Goal: Information Seeking & Learning: Learn about a topic

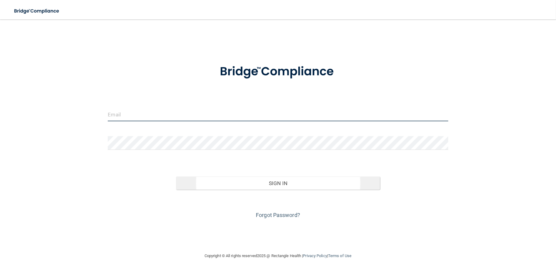
type input "[EMAIL_ADDRESS][DOMAIN_NAME]"
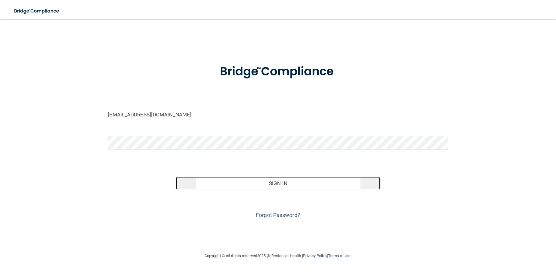
click at [280, 184] on button "Sign In" at bounding box center [278, 182] width 204 height 13
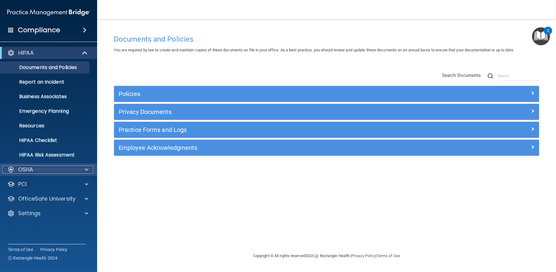
click at [41, 169] on div "OSHA" at bounding box center [40, 169] width 75 height 7
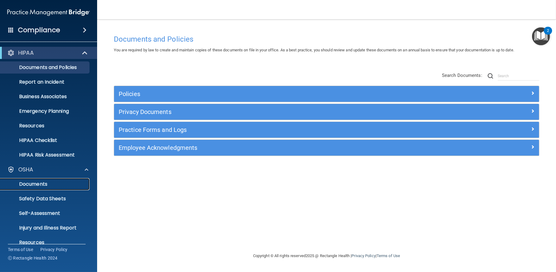
click at [30, 184] on p "Documents" at bounding box center [45, 184] width 83 height 6
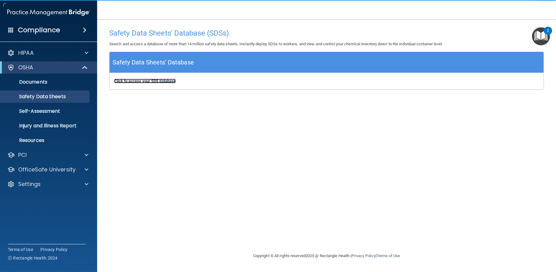
click at [147, 80] on b "Click to access your SDS database" at bounding box center [145, 81] width 62 height 5
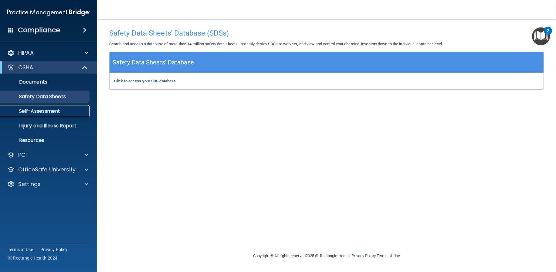
click at [35, 112] on p "Self-Assessment" at bounding box center [45, 111] width 83 height 6
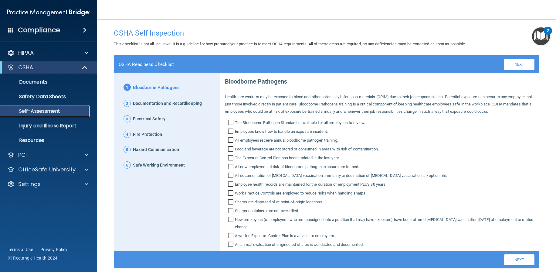
scroll to position [28, 0]
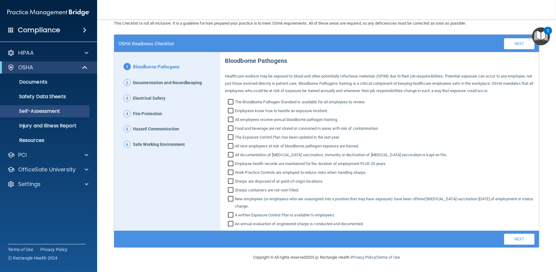
click at [540, 35] on img "Open Resource Center, 2 new notifications" at bounding box center [541, 36] width 18 height 18
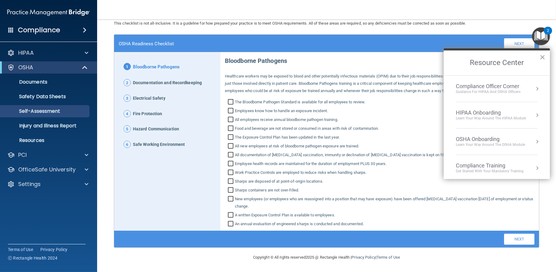
click at [486, 140] on div "OSHA Onboarding" at bounding box center [490, 139] width 69 height 7
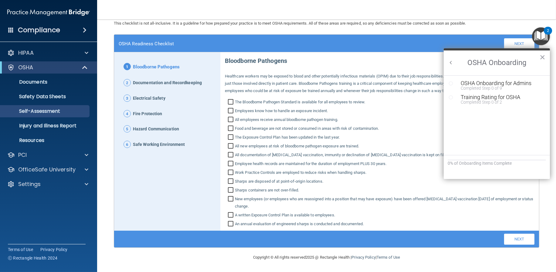
scroll to position [0, 0]
click at [484, 84] on div "OSHA Onboarding for Admins" at bounding box center [502, 82] width 82 height 5
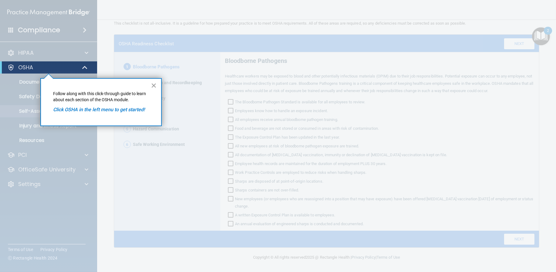
click at [154, 85] on button "×" at bounding box center [154, 85] width 6 height 10
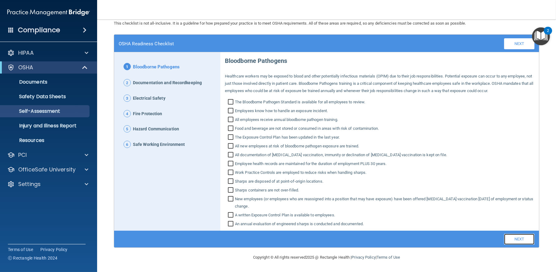
click at [515, 236] on link "Next" at bounding box center [519, 238] width 30 height 11
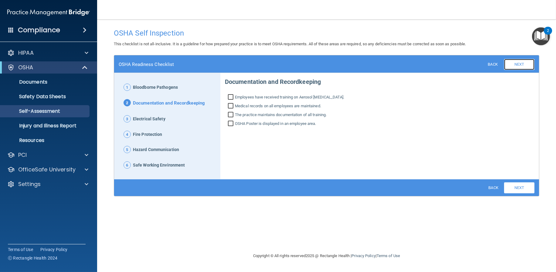
click at [524, 64] on link "Next" at bounding box center [519, 64] width 30 height 11
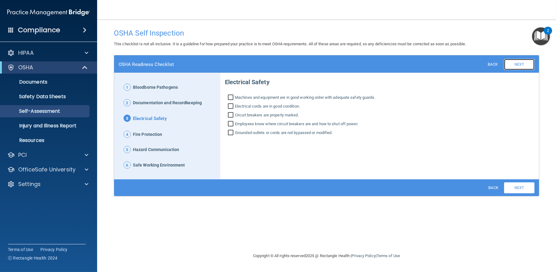
click at [524, 64] on link "Next" at bounding box center [519, 64] width 30 height 11
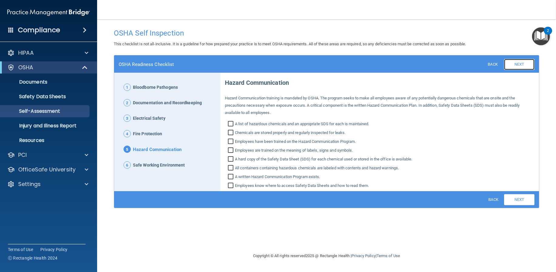
click at [524, 64] on link "Next" at bounding box center [519, 64] width 30 height 11
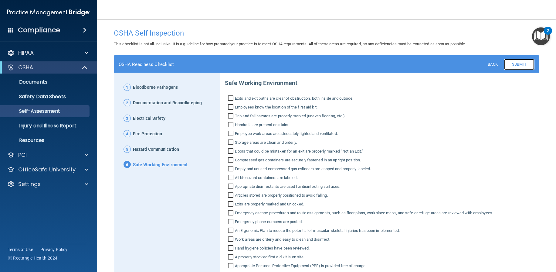
scroll to position [40, 0]
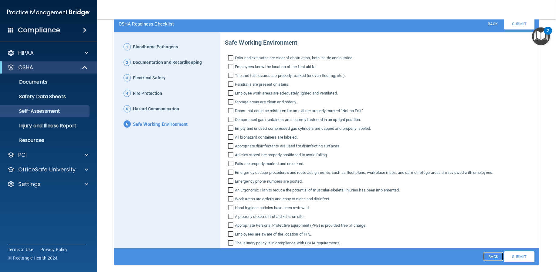
click at [483, 254] on link "Back" at bounding box center [493, 256] width 20 height 8
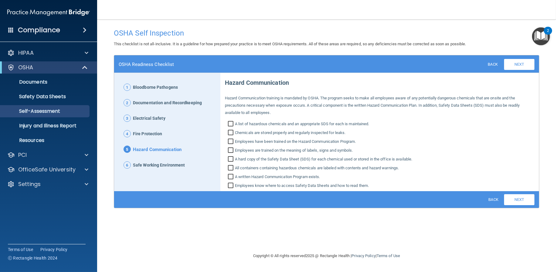
click at [483, 254] on footer "Copyright © All rights reserved 2025 @ Rectangle Health | Privacy Policy | Term…" at bounding box center [326, 256] width 434 height 20
click at [493, 199] on link "Back" at bounding box center [493, 199] width 20 height 8
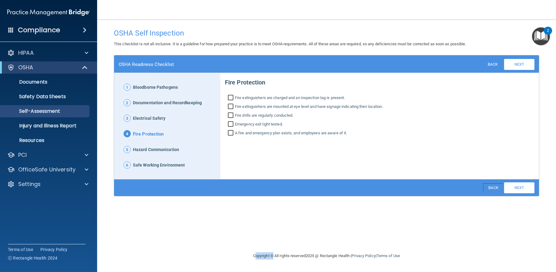
click at [493, 199] on div "OSHA Self Inspection This checklist is not all-inclusive. It is a guideline for…" at bounding box center [326, 135] width 434 height 220
drag, startPoint x: 493, startPoint y: 199, endPoint x: 492, endPoint y: 187, distance: 12.2
click at [492, 187] on link "Back" at bounding box center [493, 187] width 20 height 8
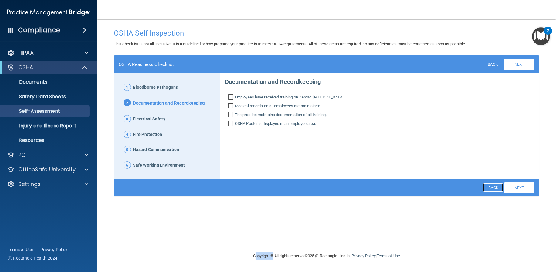
click at [492, 186] on link "Back" at bounding box center [493, 187] width 20 height 8
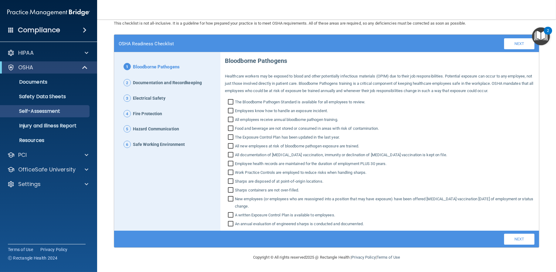
scroll to position [28, 0]
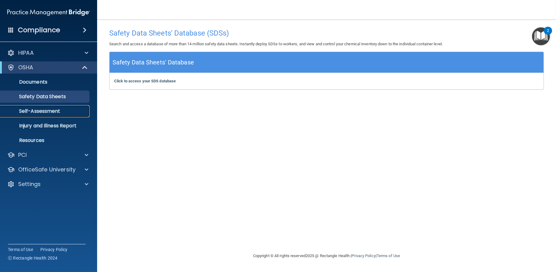
click at [54, 108] on p "Self-Assessment" at bounding box center [45, 111] width 83 height 6
click at [33, 79] on p "Documents" at bounding box center [45, 82] width 83 height 6
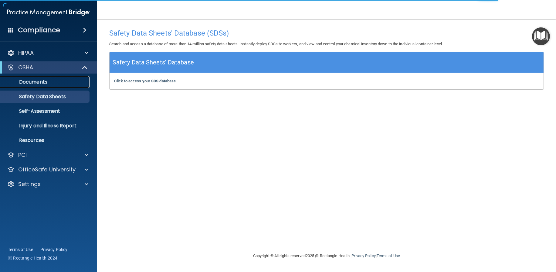
click at [35, 79] on p "Documents" at bounding box center [45, 82] width 83 height 6
